Goal: Obtain resource: Obtain resource

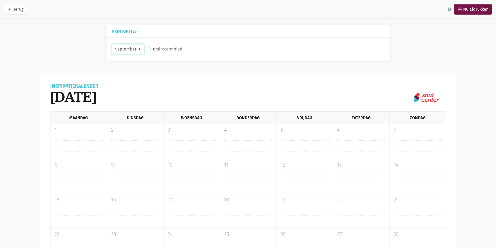
click at [137, 48] on select "September Oktober November December" at bounding box center [128, 49] width 32 height 10
click at [112, 44] on select "September Oktober November December" at bounding box center [128, 49] width 32 height 10
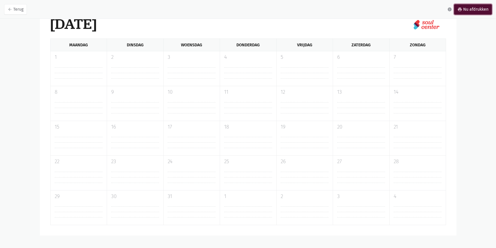
click at [476, 12] on link "print Nu afdrukken" at bounding box center [473, 9] width 38 height 10
select select "9-2025"
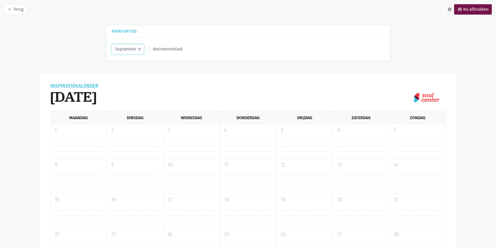
click at [140, 49] on select "September Oktober November December" at bounding box center [128, 49] width 32 height 10
